Goal: Find specific page/section: Find specific page/section

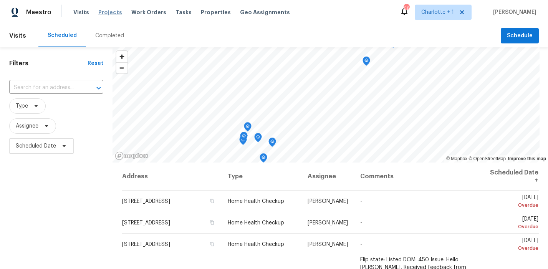
click at [98, 10] on span "Projects" at bounding box center [110, 12] width 24 height 8
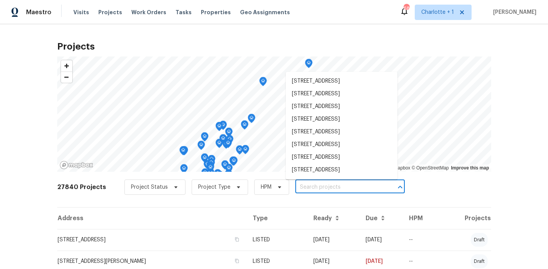
click at [312, 186] on input "text" at bounding box center [340, 187] width 88 height 12
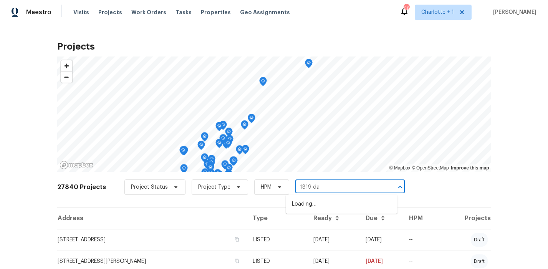
type input "1819 dan"
click at [315, 204] on li "1819 Danbury St, Gastonia, NC 28052" at bounding box center [342, 204] width 112 height 13
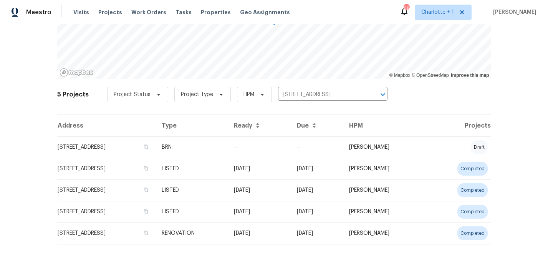
scroll to position [98, 0]
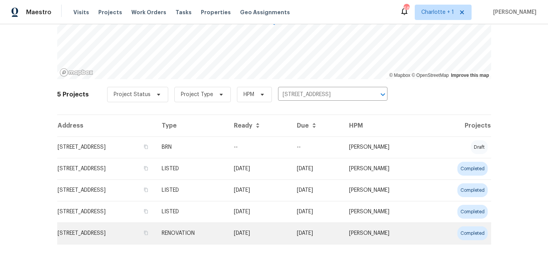
click at [156, 222] on td "1819 Danbury St, Gastonia, NC 28052" at bounding box center [106, 233] width 98 height 22
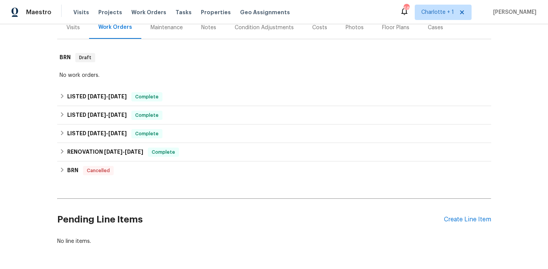
scroll to position [101, 0]
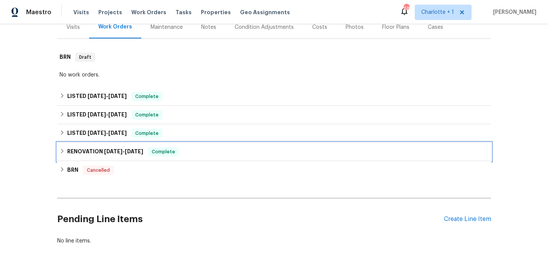
click at [78, 149] on h6 "RENOVATION 5/30/24 - 7/25/24" at bounding box center [105, 151] width 76 height 9
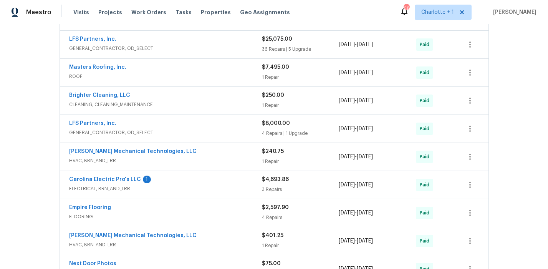
scroll to position [310, 0]
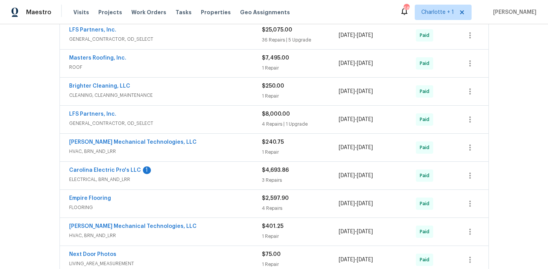
click at [204, 153] on span "HVAC, BRN_AND_LRR" at bounding box center [165, 152] width 193 height 8
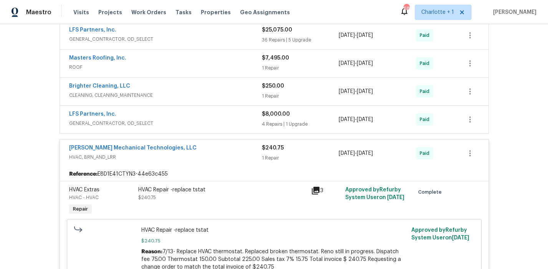
click at [204, 153] on span "HVAC, BRN_AND_LRR" at bounding box center [165, 157] width 193 height 8
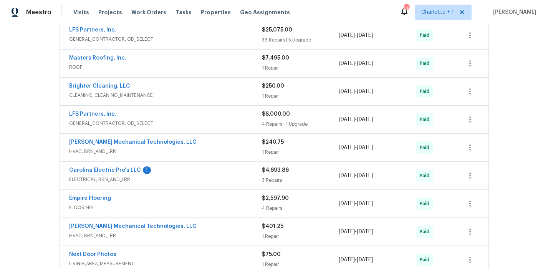
click at [221, 231] on div "Johnson's Mechanical Technologies, LLC" at bounding box center [165, 226] width 193 height 9
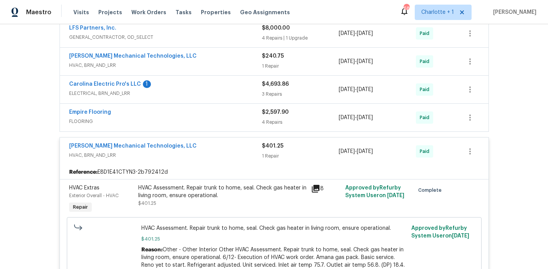
scroll to position [401, 0]
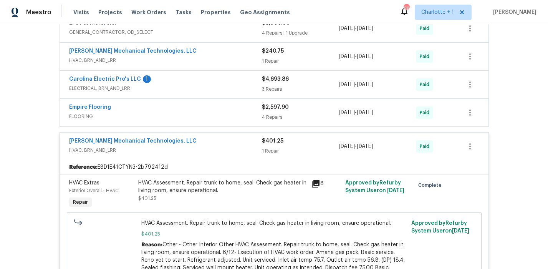
click at [177, 186] on div "HVAC Assessment. Repair trunk to home, seal. Check gas heater in living room, e…" at bounding box center [222, 186] width 168 height 15
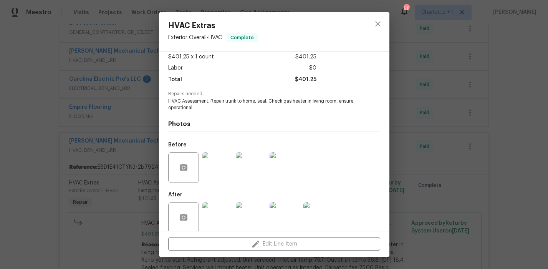
scroll to position [50, 0]
click at [214, 156] on img at bounding box center [217, 166] width 31 height 31
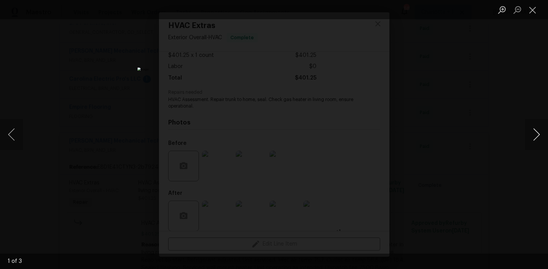
click at [540, 134] on button "Next image" at bounding box center [536, 134] width 23 height 31
click at [514, 94] on div "Lightbox" at bounding box center [274, 134] width 548 height 269
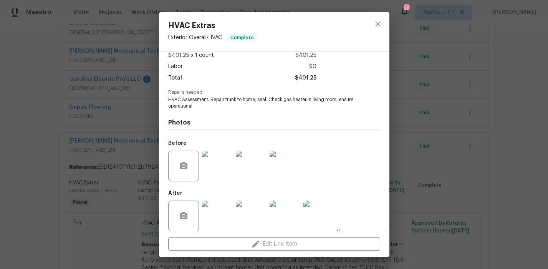
scroll to position [53, 0]
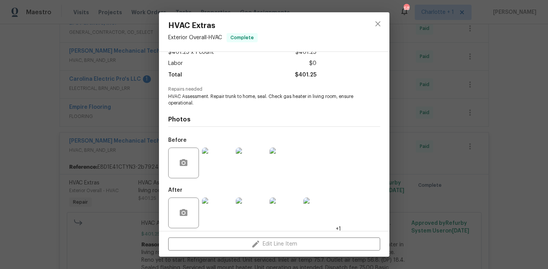
click at [222, 200] on img at bounding box center [217, 213] width 31 height 31
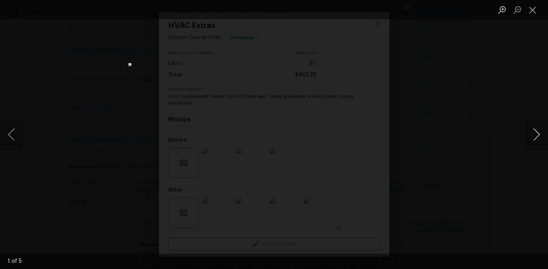
click at [530, 138] on button "Next image" at bounding box center [536, 134] width 23 height 31
click at [496, 73] on div "Lightbox" at bounding box center [274, 134] width 548 height 269
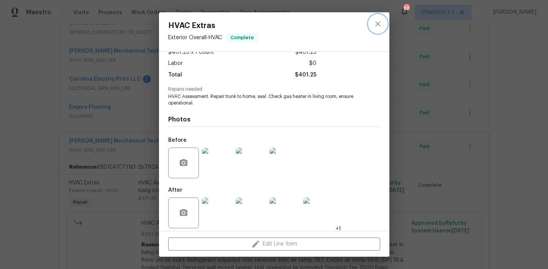
drag, startPoint x: 379, startPoint y: 24, endPoint x: 355, endPoint y: 39, distance: 28.5
click at [379, 24] on icon "close" at bounding box center [378, 23] width 9 height 9
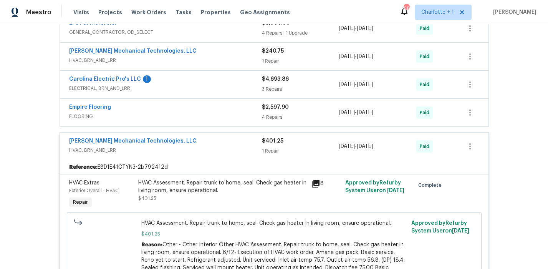
click at [220, 153] on span "HVAC, BRN_AND_LRR" at bounding box center [165, 150] width 193 height 8
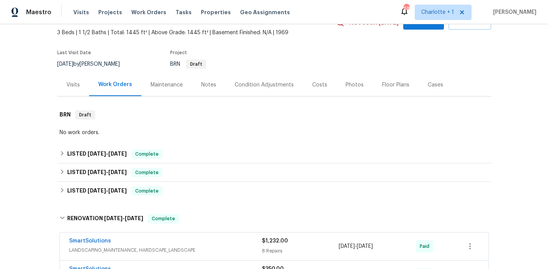
scroll to position [43, 0]
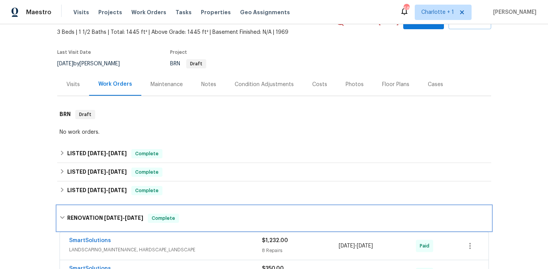
drag, startPoint x: 88, startPoint y: 217, endPoint x: 84, endPoint y: 194, distance: 23.4
click at [88, 216] on h6 "RENOVATION 5/30/24 - 7/25/24" at bounding box center [105, 218] width 76 height 9
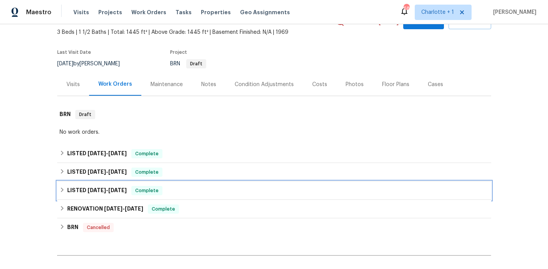
click at [88, 191] on span "7/30/24" at bounding box center [97, 190] width 18 height 5
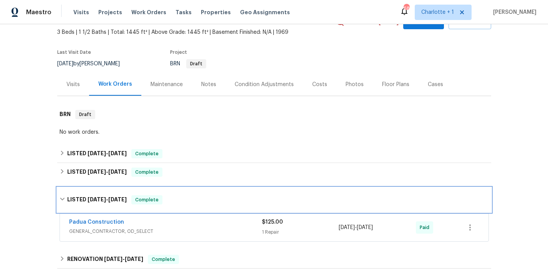
click at [84, 191] on div "LISTED 7/30/24 - 8/5/24 Complete" at bounding box center [274, 200] width 434 height 25
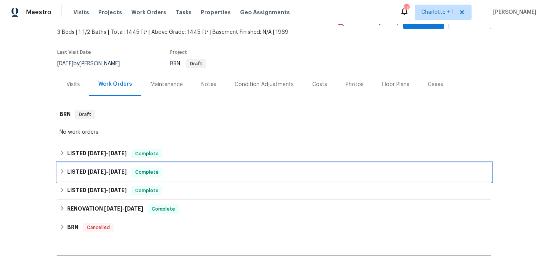
click at [88, 174] on span "8/8/24" at bounding box center [97, 171] width 18 height 5
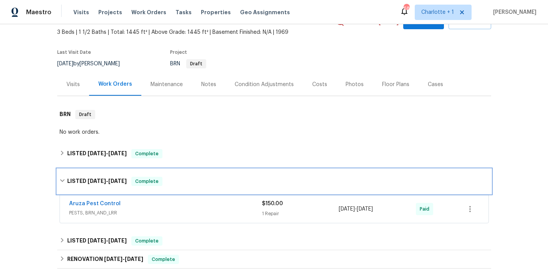
click at [88, 174] on div "LISTED 8/8/24 - 8/20/24 Complete" at bounding box center [274, 181] width 434 height 25
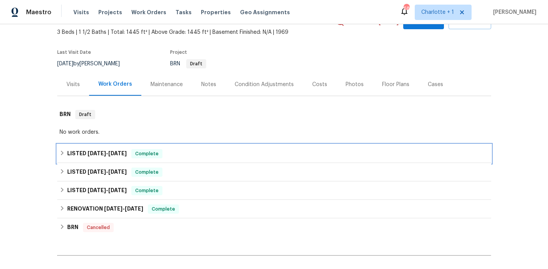
click at [86, 162] on div "LISTED 8/19/25 - 8/23/25 Complete" at bounding box center [274, 153] width 434 height 18
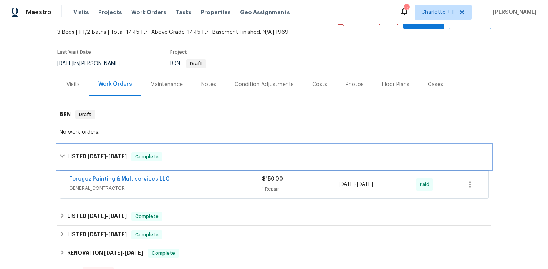
click at [88, 157] on span "8/19/25" at bounding box center [97, 156] width 18 height 5
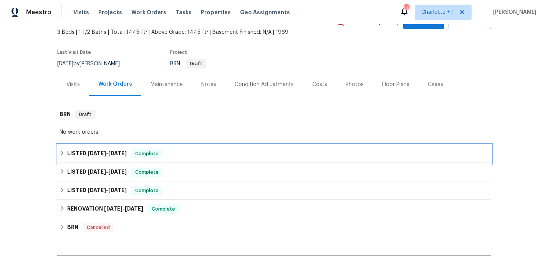
scroll to position [51, 0]
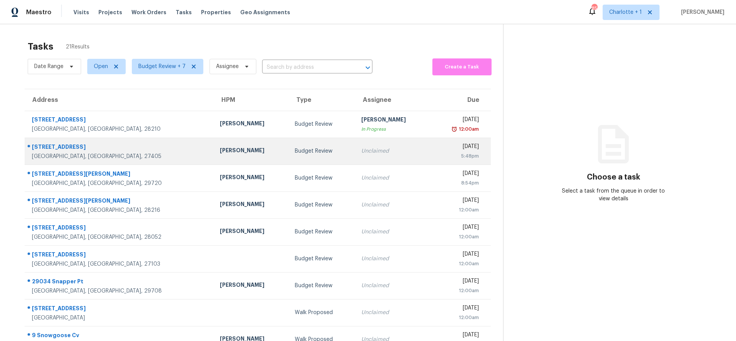
click at [128, 153] on div "[GEOGRAPHIC_DATA], [GEOGRAPHIC_DATA], 27405" at bounding box center [120, 157] width 176 height 8
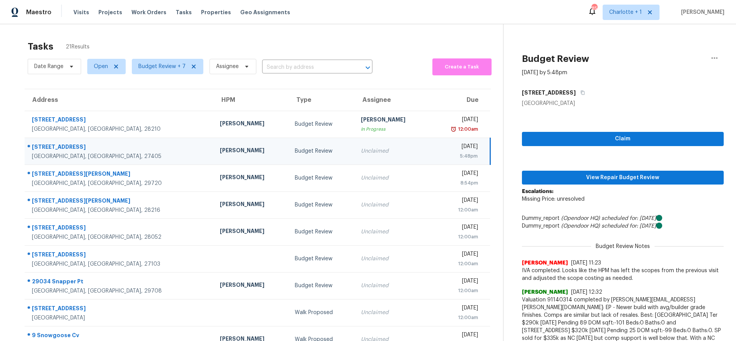
click at [214, 151] on td "[PERSON_NAME]" at bounding box center [251, 151] width 75 height 27
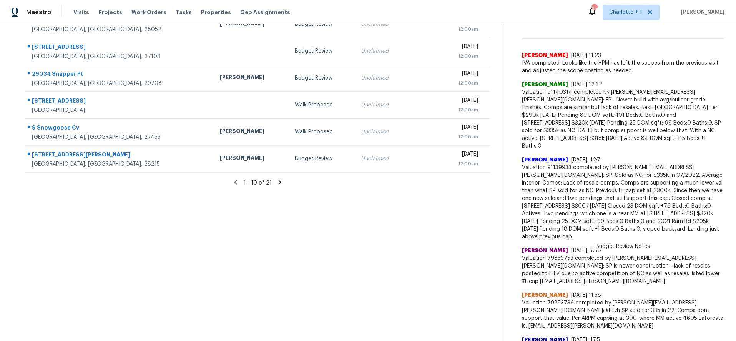
scroll to position [235, 0]
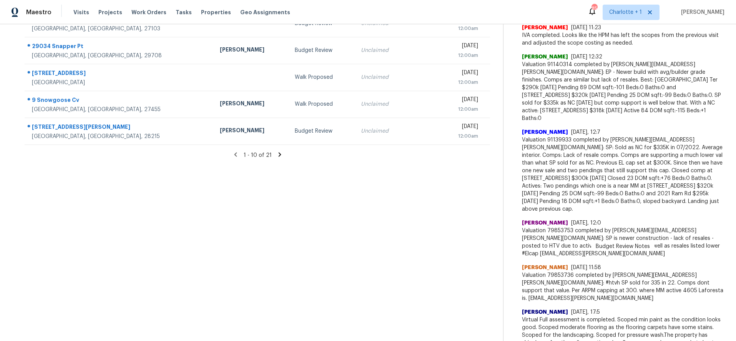
click at [276, 152] on icon at bounding box center [279, 154] width 7 height 7
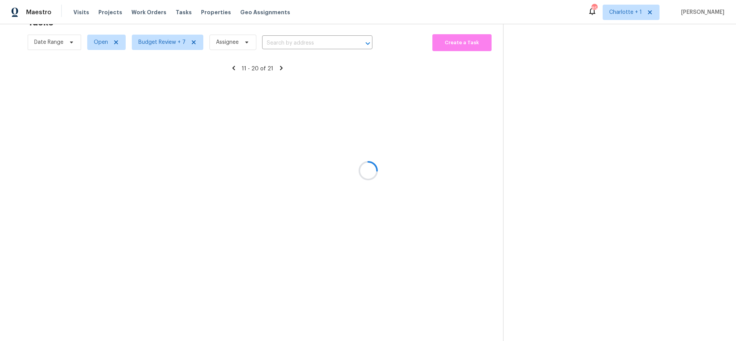
scroll to position [65, 0]
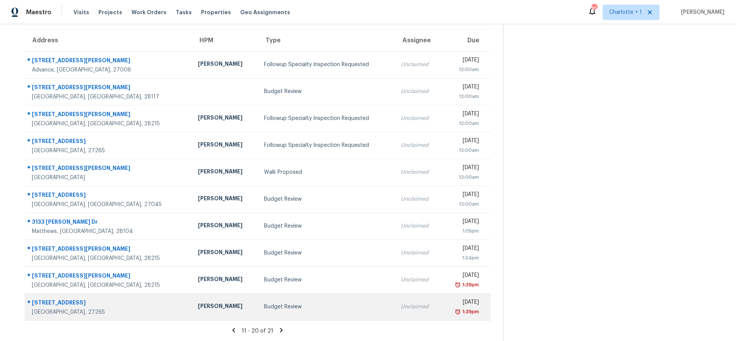
click at [132, 299] on div "2235 Shadow Valley Rd Apt C" at bounding box center [109, 304] width 154 height 10
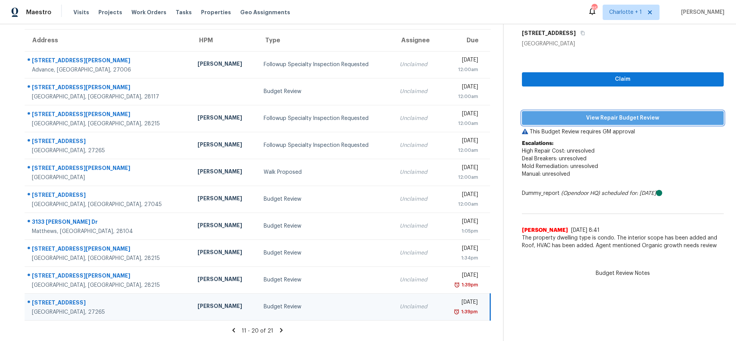
click at [600, 115] on span "View Repair Budget Review" at bounding box center [623, 118] width 190 height 10
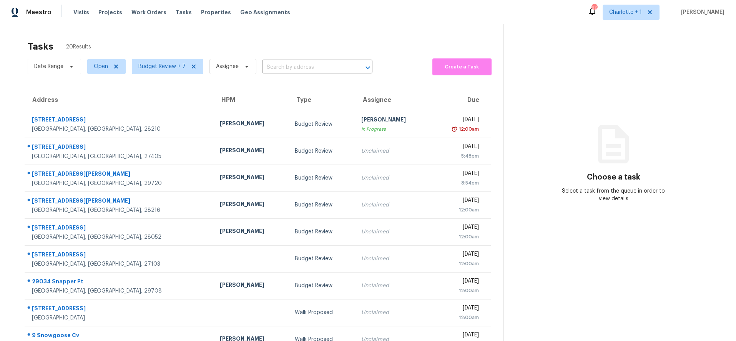
scroll to position [65, 0]
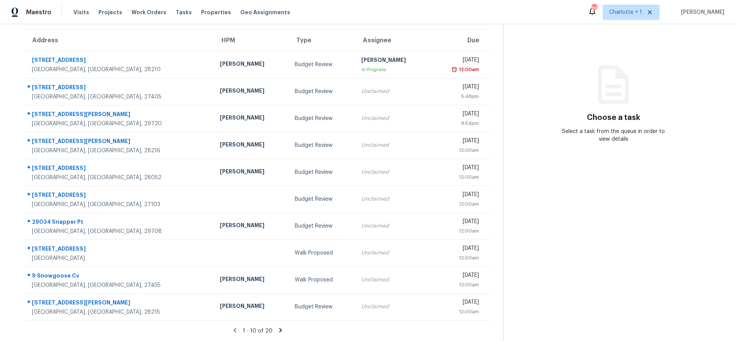
click at [279, 328] on icon at bounding box center [280, 330] width 3 height 4
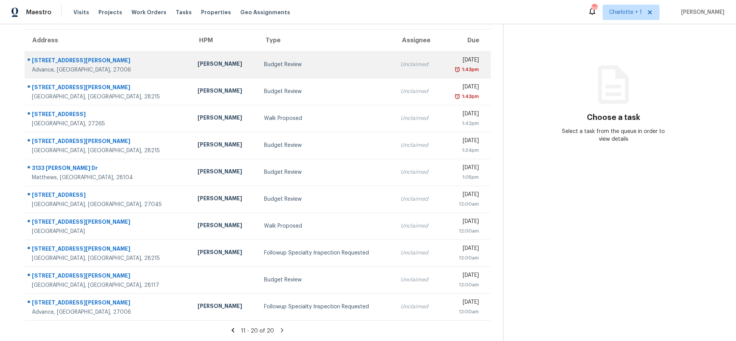
click at [114, 56] on div "159 King Arthur Ln" at bounding box center [108, 61] width 153 height 10
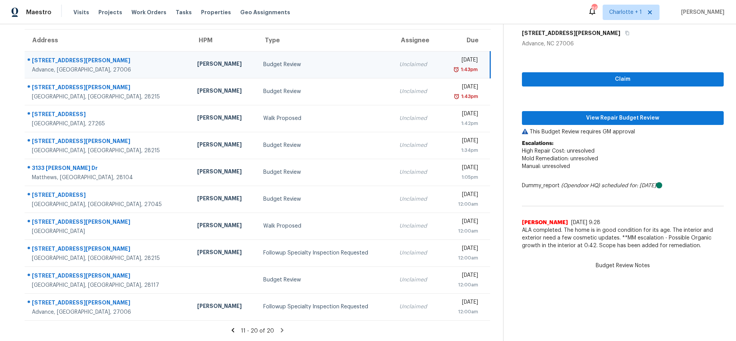
click at [297, 54] on td "Budget Review" at bounding box center [325, 64] width 136 height 27
click at [569, 117] on button "View Repair Budget Review" at bounding box center [623, 118] width 202 height 14
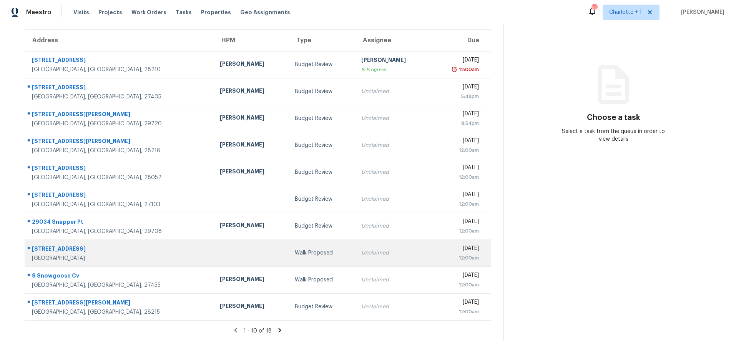
scroll to position [65, 0]
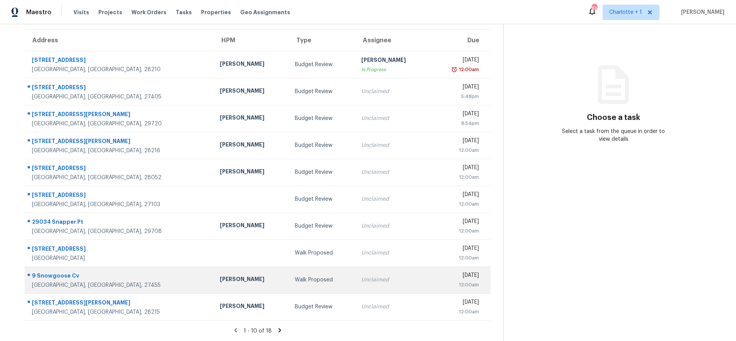
click at [312, 286] on td "Walk Proposed" at bounding box center [322, 279] width 66 height 27
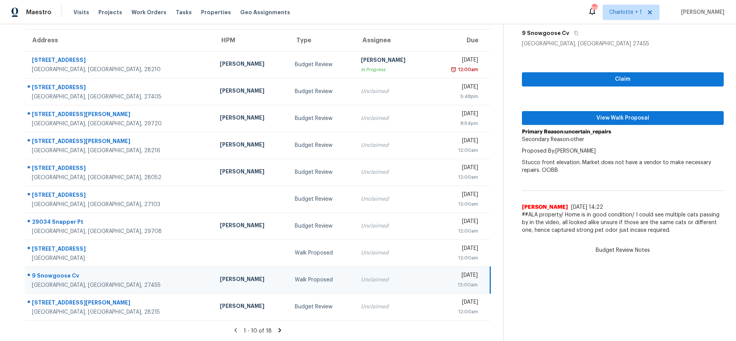
click at [277, 327] on icon at bounding box center [279, 330] width 7 height 7
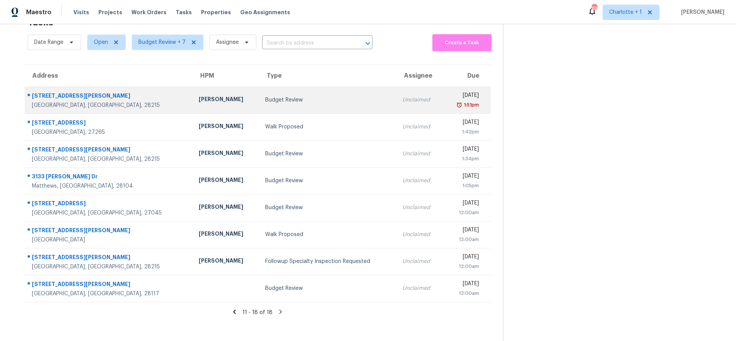
click at [122, 86] on td "5678 Stafford Rd Charlotte, NC, 28215" at bounding box center [109, 99] width 168 height 27
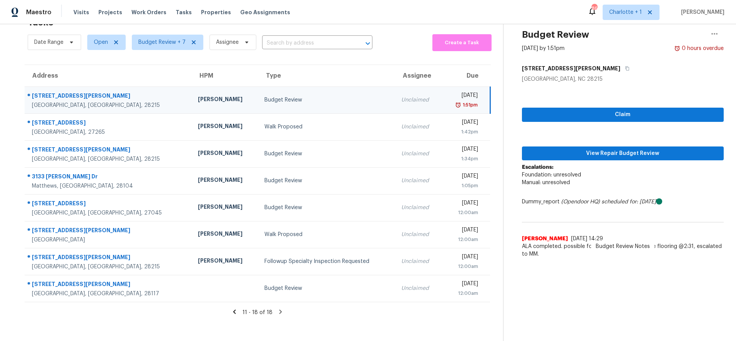
click at [267, 86] on td "Budget Review" at bounding box center [326, 99] width 137 height 27
click at [614, 149] on span "View Repair Budget Review" at bounding box center [623, 154] width 190 height 10
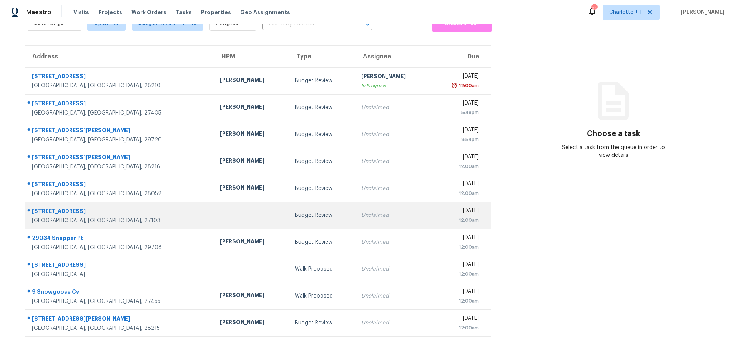
scroll to position [65, 0]
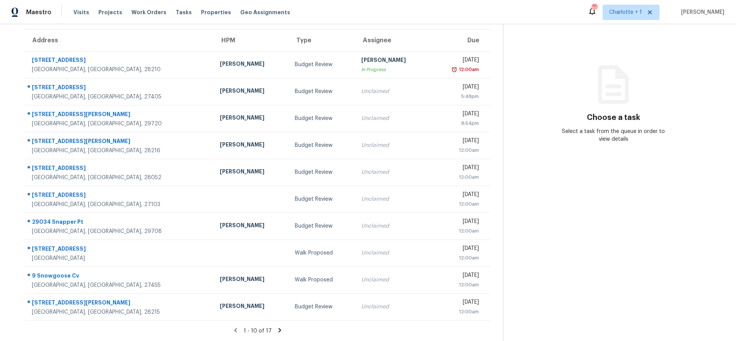
click at [278, 328] on icon at bounding box center [279, 330] width 3 height 4
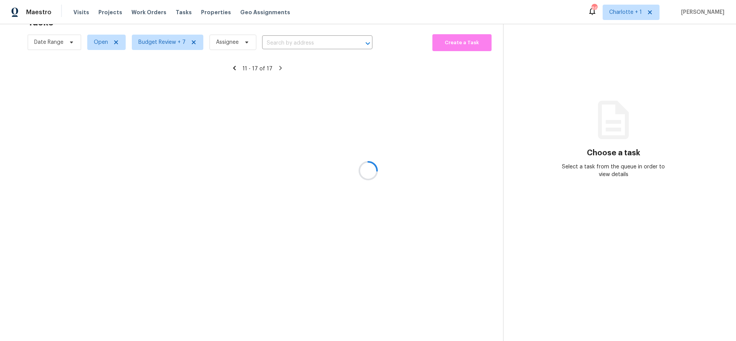
scroll to position [30, 0]
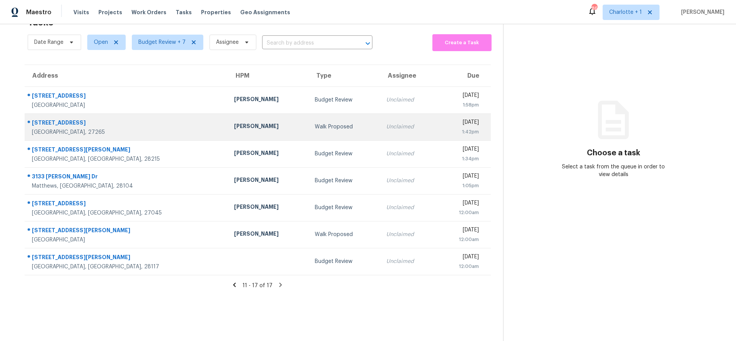
click at [239, 118] on td "[PERSON_NAME]" at bounding box center [268, 126] width 81 height 27
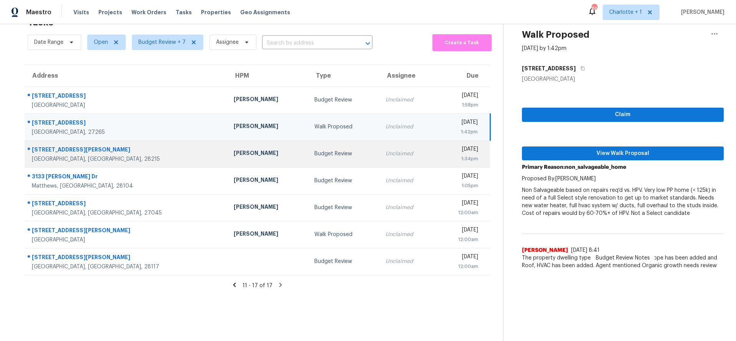
click at [314, 150] on div "Budget Review" at bounding box center [343, 154] width 59 height 8
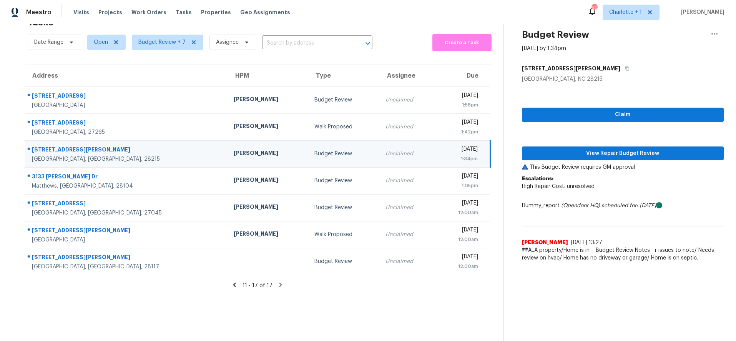
click at [233, 282] on icon at bounding box center [234, 284] width 3 height 4
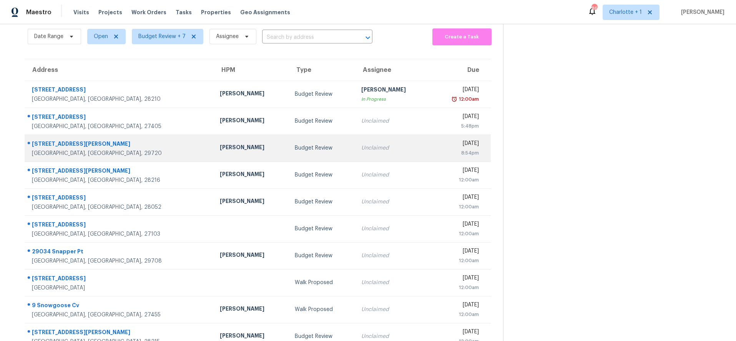
scroll to position [65, 0]
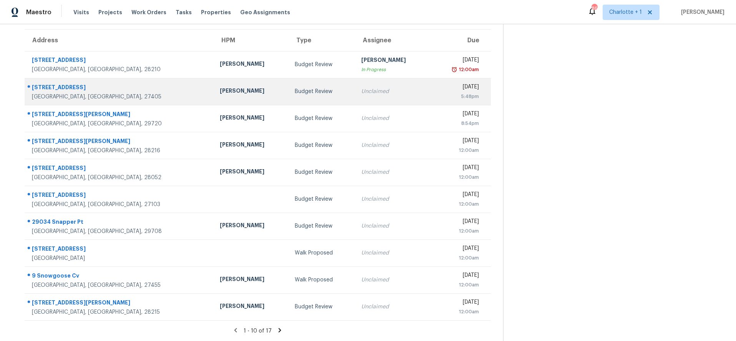
click at [292, 94] on td "Budget Review" at bounding box center [322, 91] width 66 height 27
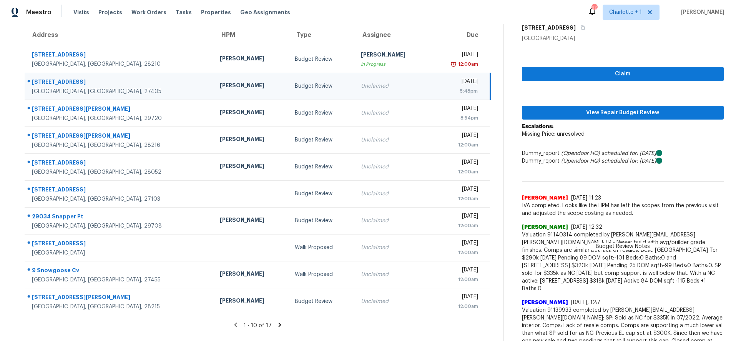
click at [214, 85] on td "[PERSON_NAME]" at bounding box center [251, 86] width 75 height 27
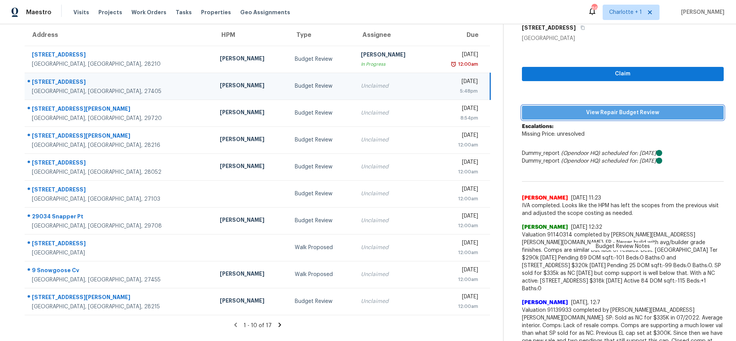
click at [583, 110] on span "View Repair Budget Review" at bounding box center [623, 113] width 190 height 10
